Goal: Find specific page/section: Find specific page/section

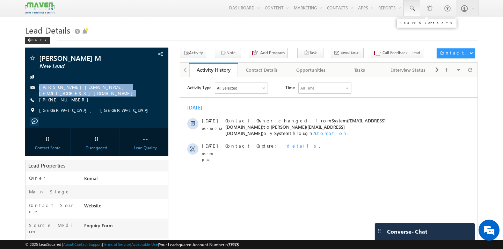
click at [412, 9] on span at bounding box center [411, 8] width 7 height 7
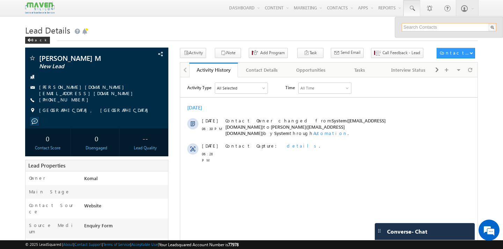
click at [417, 27] on input "text" at bounding box center [449, 27] width 95 height 8
paste input "9987648982"
type input "9987648982"
click at [37, 40] on div "Back" at bounding box center [37, 40] width 25 height 7
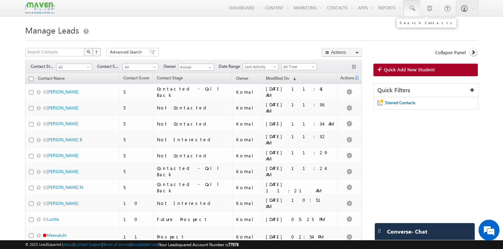
click at [407, 8] on link at bounding box center [411, 8] width 17 height 16
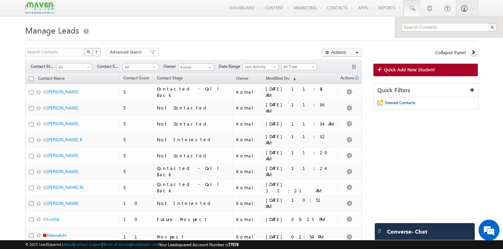
click at [428, 30] on input "text" at bounding box center [449, 27] width 95 height 8
paste input "9987648982"
type input "9987648982"
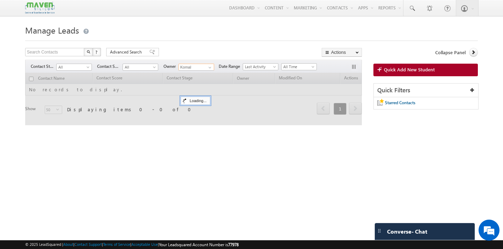
click at [200, 71] on input "Komal" at bounding box center [196, 67] width 36 height 7
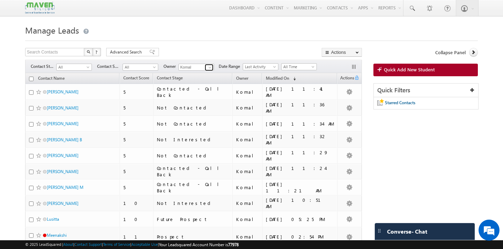
click at [211, 69] on span at bounding box center [210, 68] width 6 height 6
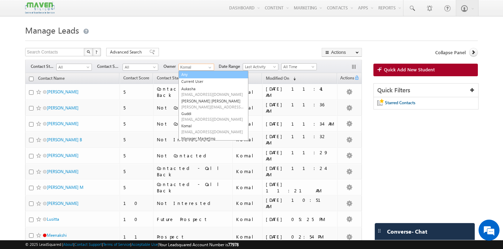
click at [200, 78] on link "Any" at bounding box center [213, 75] width 70 height 8
type input "Any"
